Goal: Find specific page/section: Find specific page/section

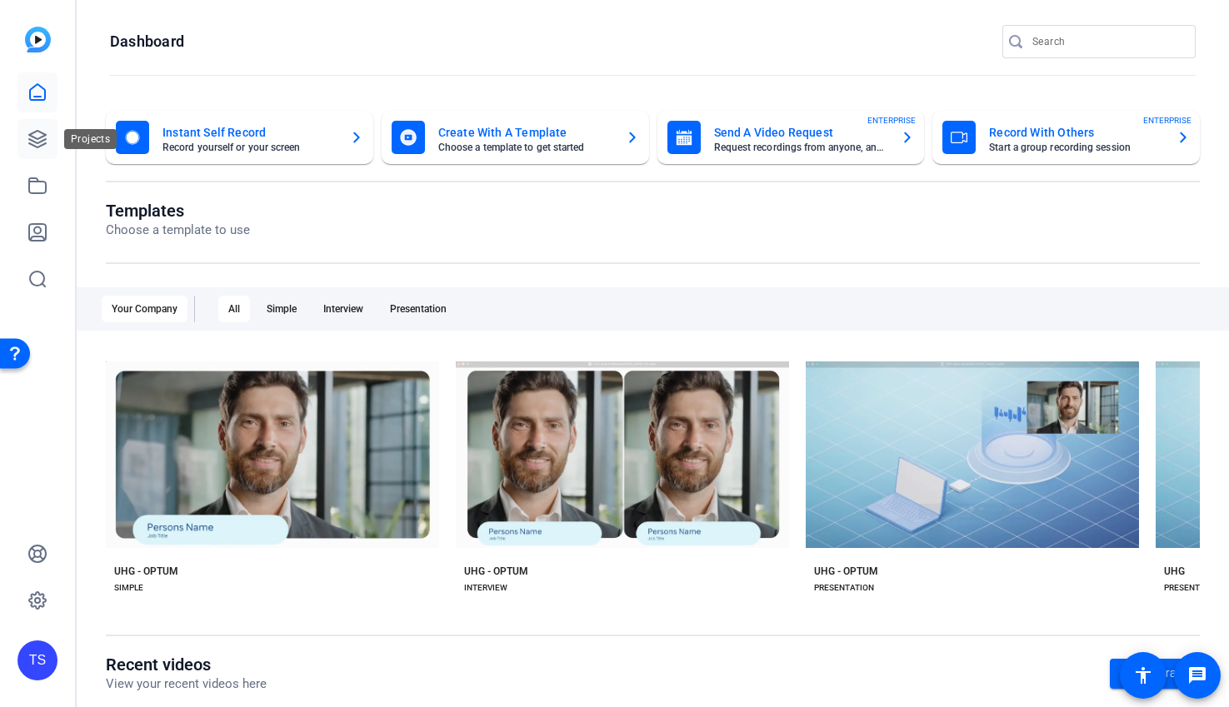
click at [37, 131] on icon at bounding box center [37, 139] width 17 height 17
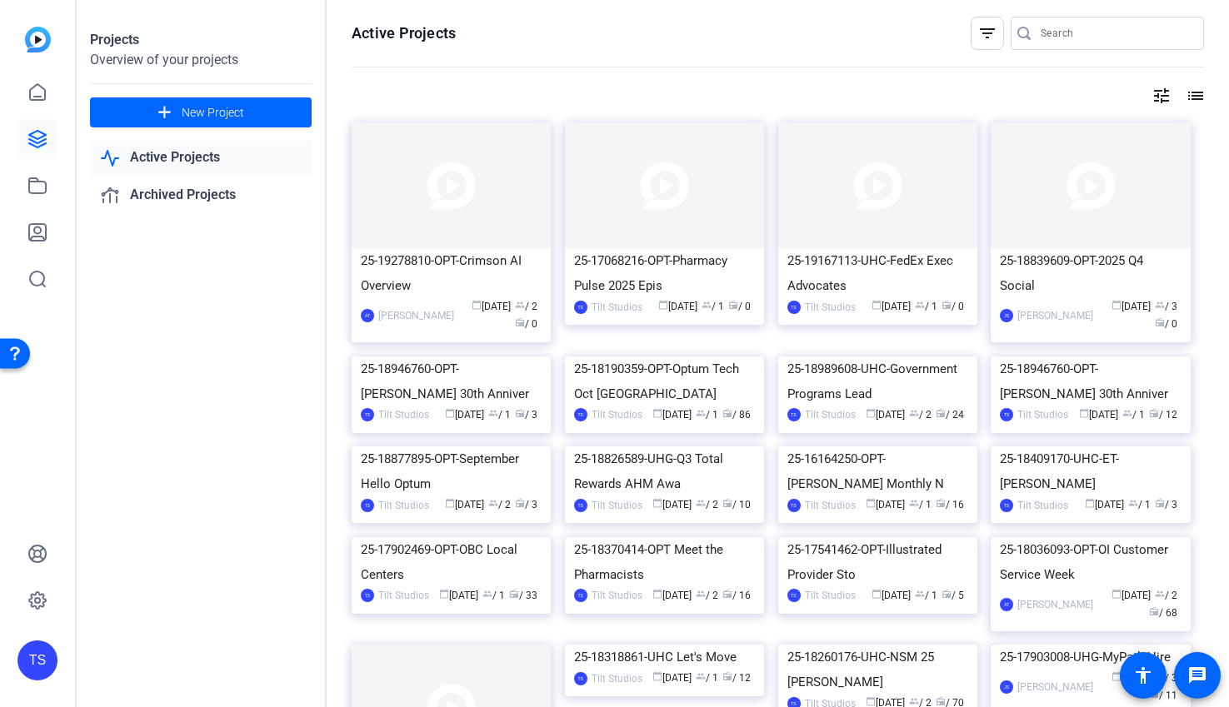
click at [199, 161] on link "Active Projects" at bounding box center [201, 158] width 222 height 34
click at [134, 151] on link "Active Projects" at bounding box center [201, 158] width 222 height 34
click at [683, 251] on div "25-17068216-OPT-Pharmacy Pulse 2025 Epis" at bounding box center [664, 273] width 181 height 50
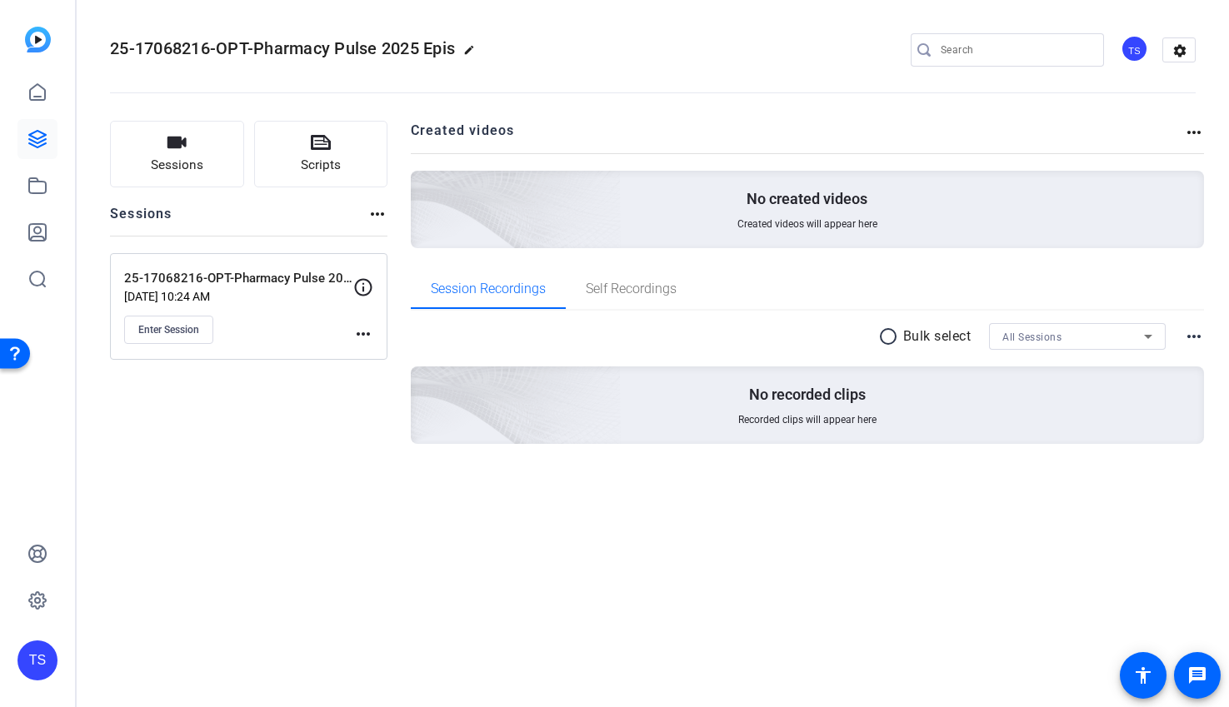
click at [436, 54] on span "25-17068216-OPT-Pharmacy Pulse 2025 Epis" at bounding box center [282, 48] width 345 height 20
click at [412, 52] on span "25-17068216-OPT-Pharmacy Pulse 2025 Epis" at bounding box center [282, 48] width 345 height 20
click at [255, 277] on p "25-17068216-OPT-Pharmacy Pulse 2025 Episode 4" at bounding box center [238, 278] width 229 height 19
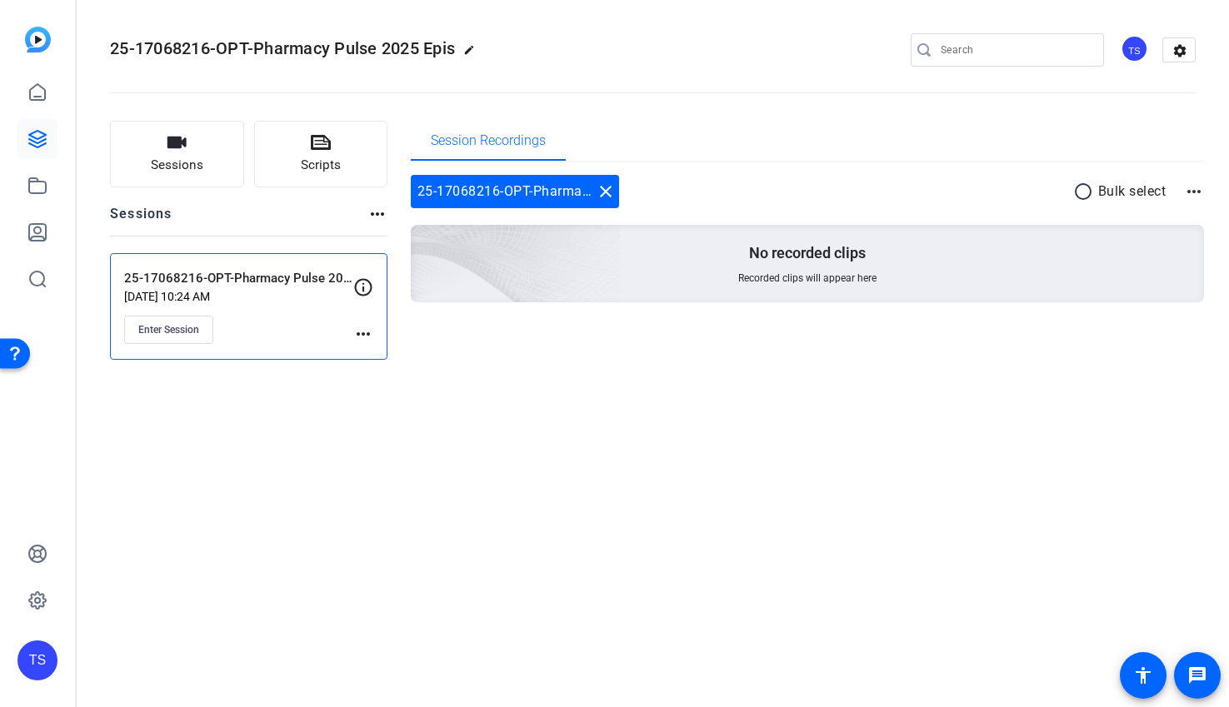
click at [607, 57] on div "25-17068216-OPT-Pharmacy Pulse 2025 Epis edit TS settings" at bounding box center [653, 49] width 1086 height 25
